Goal: Navigation & Orientation: Understand site structure

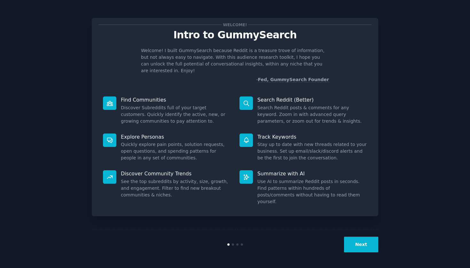
click at [357, 241] on button "Next" at bounding box center [361, 245] width 34 height 16
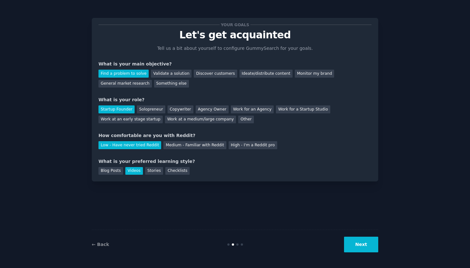
click at [357, 241] on button "Next" at bounding box center [361, 245] width 34 height 16
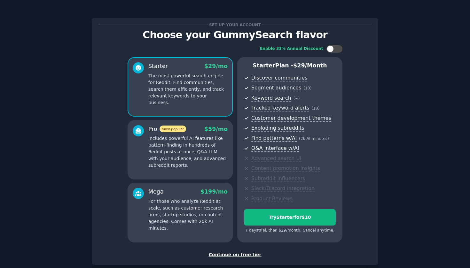
click at [230, 253] on div "Continue on free tier" at bounding box center [234, 255] width 273 height 7
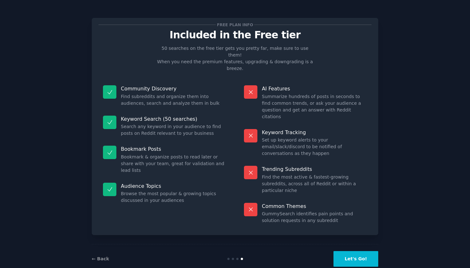
click at [409, 68] on div "Free plan info Included in the Free tier 50 searches on the free tier gets you …" at bounding box center [235, 141] width 452 height 265
click at [417, 97] on div "Free plan info Included in the Free tier 50 searches on the free tier gets you …" at bounding box center [235, 141] width 452 height 265
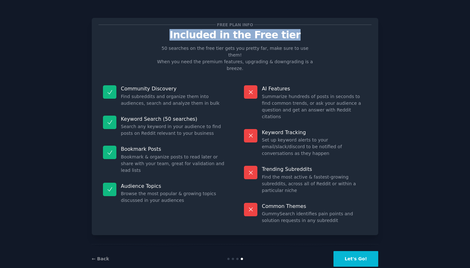
drag, startPoint x: 287, startPoint y: 36, endPoint x: 181, endPoint y: 36, distance: 106.1
click at [181, 36] on p "Included in the Free tier" at bounding box center [234, 34] width 273 height 11
